Goal: Task Accomplishment & Management: Manage account settings

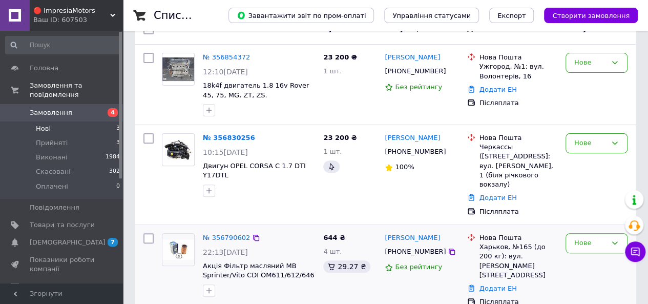
scroll to position [104, 0]
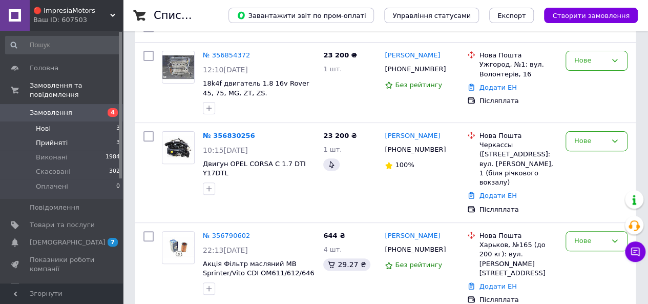
click at [60, 138] on span "Прийняті" at bounding box center [52, 142] width 32 height 9
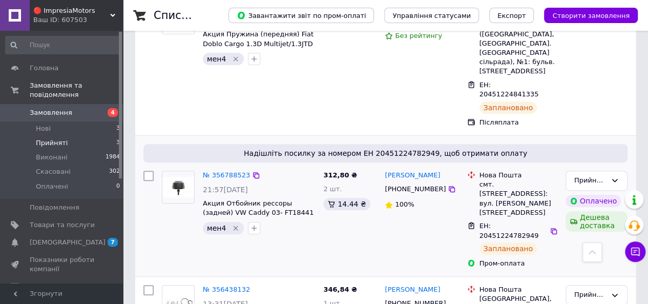
scroll to position [167, 0]
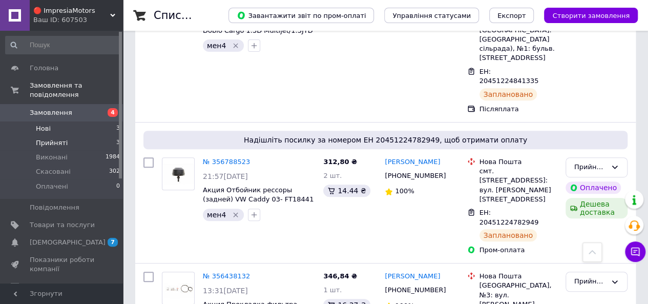
click at [50, 121] on li "Нові 3" at bounding box center [63, 128] width 126 height 14
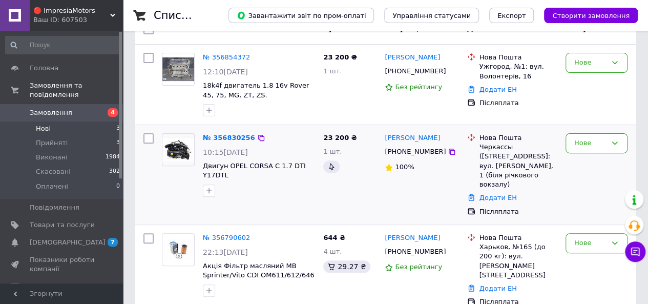
scroll to position [104, 0]
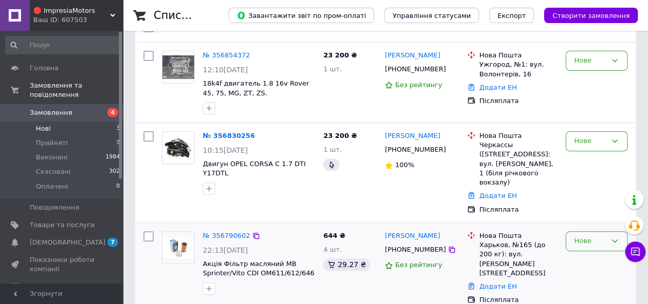
click at [582, 236] on div "Нове" at bounding box center [590, 241] width 32 height 11
click at [581, 271] on li "Виконано" at bounding box center [596, 280] width 61 height 19
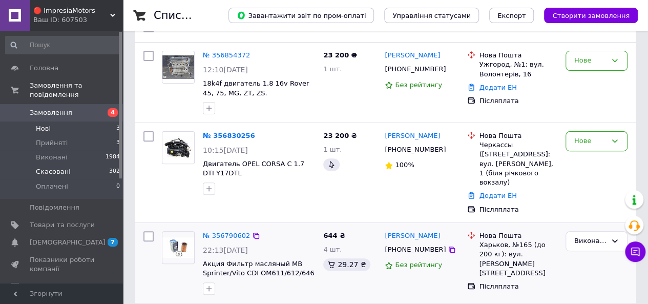
click at [49, 167] on span "Скасовані" at bounding box center [53, 171] width 35 height 9
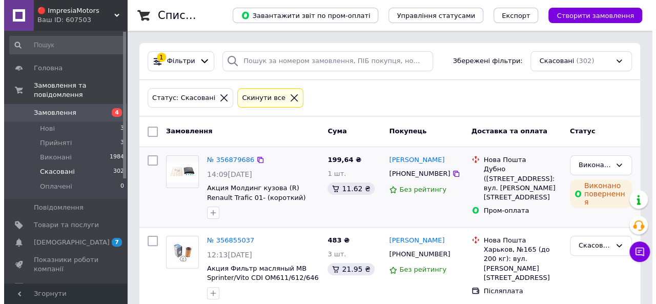
scroll to position [102, 0]
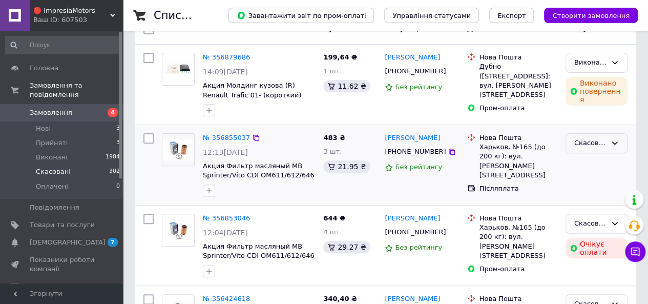
click at [591, 147] on div "Скасовано" at bounding box center [597, 143] width 62 height 20
click at [590, 182] on li "Виконано" at bounding box center [596, 183] width 61 height 19
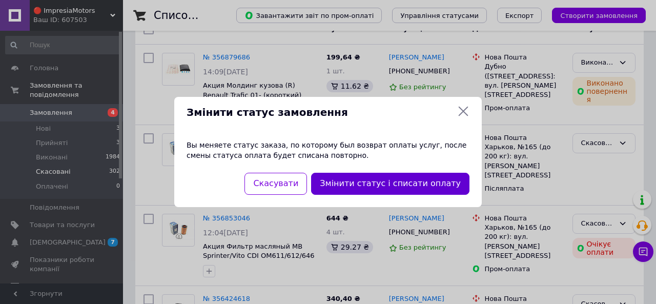
click at [408, 183] on button "Змінити статус і списати оплату" at bounding box center [390, 184] width 158 height 22
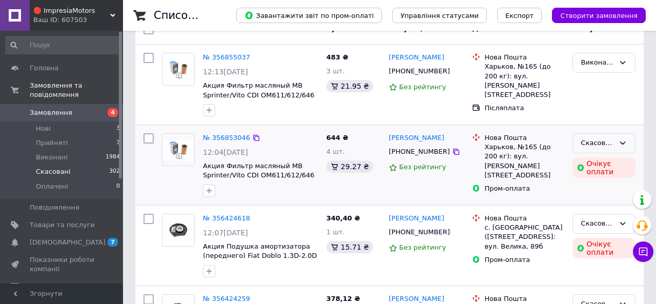
click at [598, 141] on div "Скасовано" at bounding box center [597, 143] width 33 height 11
click at [596, 181] on li "Виконано" at bounding box center [604, 183] width 62 height 19
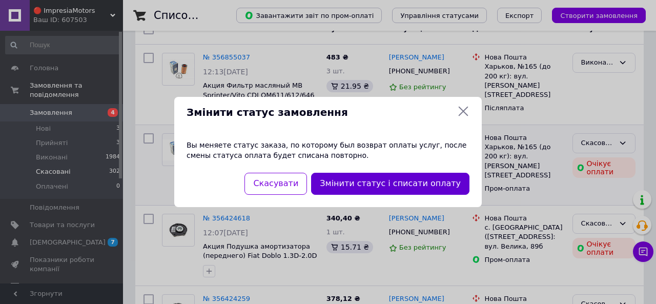
click at [386, 185] on button "Змінити статус і списати оплату" at bounding box center [390, 184] width 158 height 22
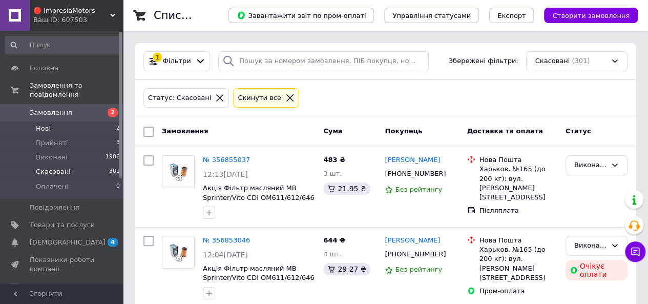
click at [43, 124] on span "Нові" at bounding box center [43, 128] width 15 height 9
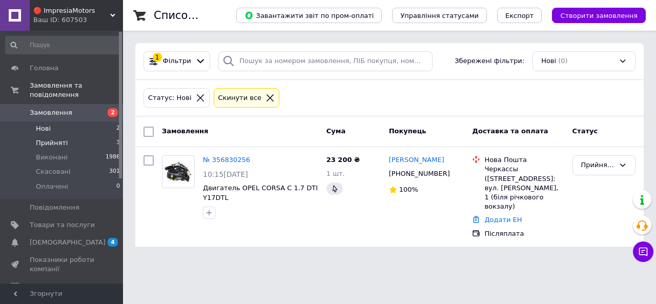
click at [63, 138] on span "Прийняті" at bounding box center [52, 142] width 32 height 9
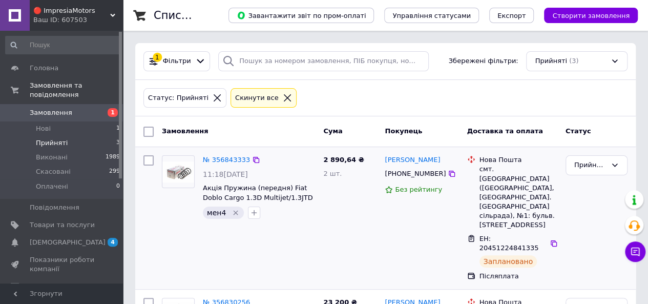
scroll to position [51, 0]
